Goal: Information Seeking & Learning: Stay updated

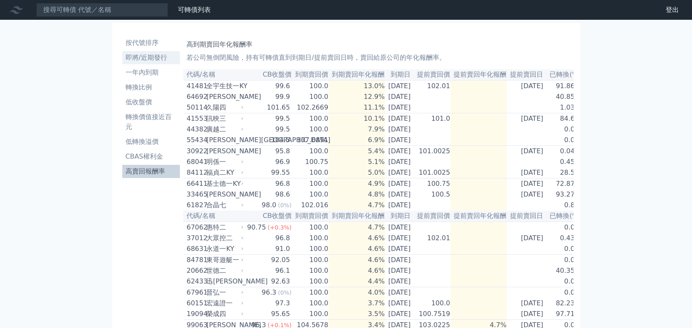
click at [150, 56] on li "即將/近期發行" at bounding box center [151, 58] width 58 height 10
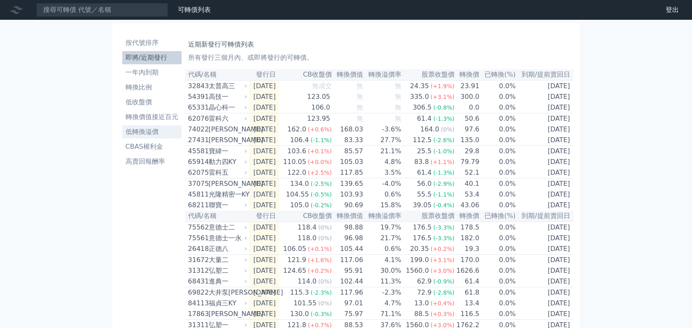
click at [137, 135] on li "低轉換溢價" at bounding box center [151, 132] width 59 height 10
